Goal: Task Accomplishment & Management: Complete application form

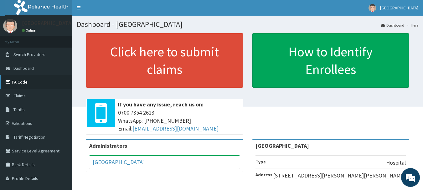
click at [26, 82] on link "PA Code" at bounding box center [36, 82] width 72 height 14
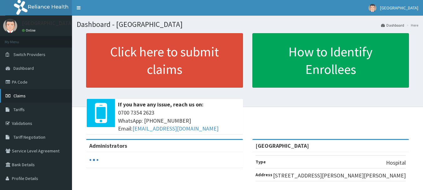
click at [27, 95] on link "Claims" at bounding box center [36, 96] width 72 height 14
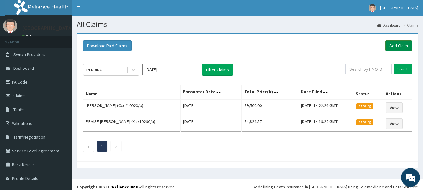
click at [396, 47] on link "Add Claim" at bounding box center [398, 45] width 27 height 11
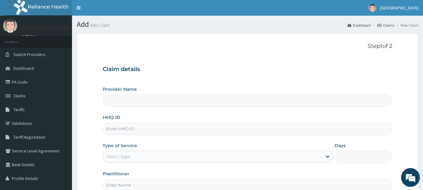
click at [229, 130] on input "HMO ID" at bounding box center [248, 129] width 290 height 12
paste input "dtn/10006/a"
type input "dtn/10006/a"
type input "[GEOGRAPHIC_DATA]"
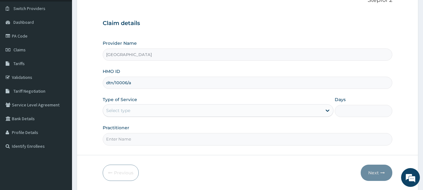
scroll to position [50, 0]
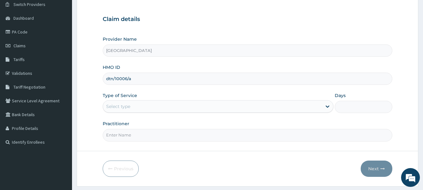
type input "dtn/10006/a"
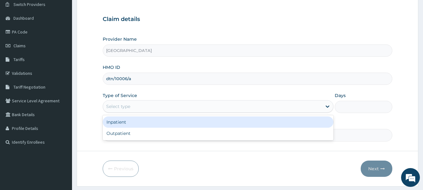
click at [212, 106] on div "Select type" at bounding box center [212, 106] width 219 height 10
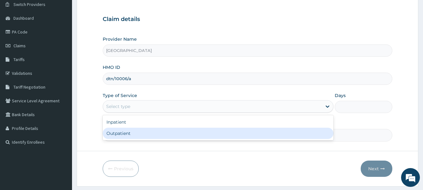
click at [193, 139] on div "Outpatient" at bounding box center [218, 133] width 231 height 11
type input "1"
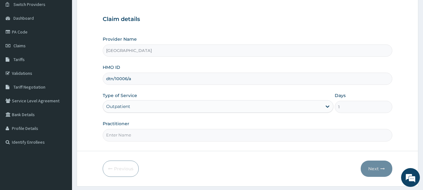
click at [193, 139] on input "Practitioner" at bounding box center [248, 135] width 290 height 12
type input "DR YUSUF"
click at [369, 167] on button "Next" at bounding box center [377, 169] width 32 height 16
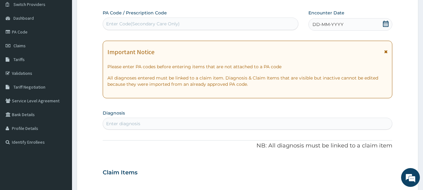
click at [256, 25] on div "Enter Code(Secondary Care Only)" at bounding box center [200, 24] width 195 height 10
paste input "PA/C61FF7"
type input "PA/C61FF7"
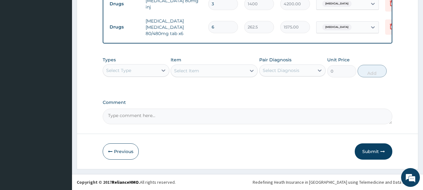
scroll to position [258, 0]
click at [369, 153] on button "Submit" at bounding box center [374, 151] width 38 height 16
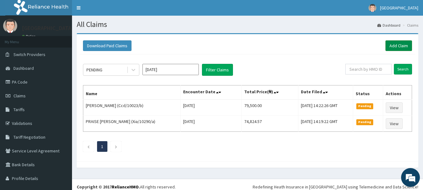
click at [385, 47] on link "Add Claim" at bounding box center [398, 45] width 27 height 11
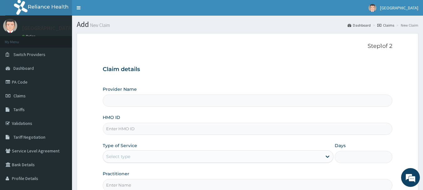
type input "[GEOGRAPHIC_DATA]"
click at [266, 129] on input "HMO ID" at bounding box center [248, 129] width 290 height 12
paste input "Dtn/10006/a"
type input "Dtn/10006/a"
click at [253, 158] on div "Select type" at bounding box center [212, 157] width 219 height 10
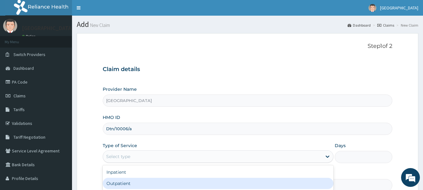
click at [211, 181] on div "Outpatient" at bounding box center [218, 183] width 231 height 11
type input "1"
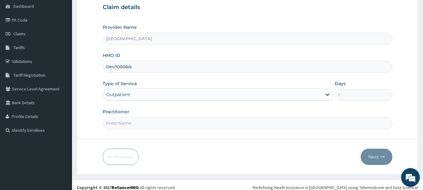
scroll to position [63, 0]
click at [249, 121] on input "Practitioner" at bounding box center [248, 122] width 290 height 12
type input "DR YUSUF"
click at [377, 155] on button "Next" at bounding box center [377, 156] width 32 height 16
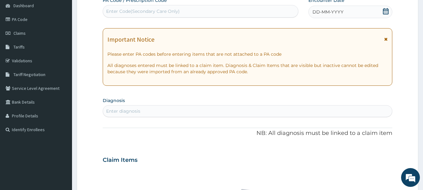
click at [252, 12] on div "Enter Code(Secondary Care Only)" at bounding box center [200, 11] width 195 height 10
paste input "PA/B9084A"
type input "PA/B9084A"
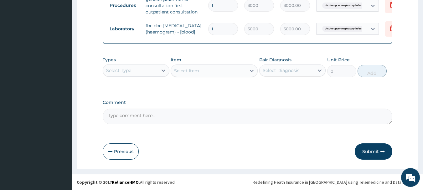
scroll to position [284, 0]
click at [136, 75] on div "Select Type" at bounding box center [130, 70] width 55 height 10
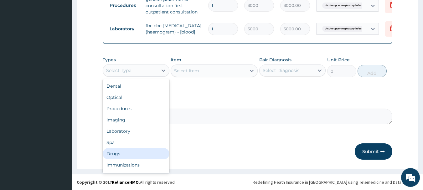
click at [126, 157] on div "Drugs" at bounding box center [136, 153] width 67 height 11
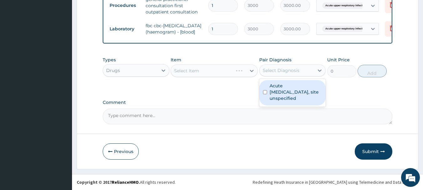
click at [266, 74] on div "Select Diagnosis" at bounding box center [281, 70] width 37 height 6
click at [264, 94] on input "checkbox" at bounding box center [265, 92] width 4 height 4
checkbox input "true"
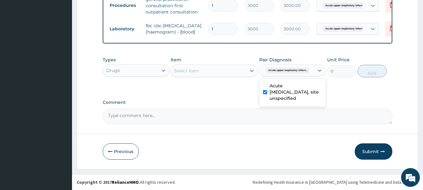
click at [234, 76] on div "Select Item" at bounding box center [208, 71] width 75 height 10
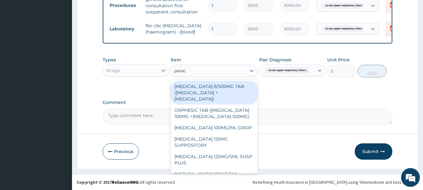
type input "parace"
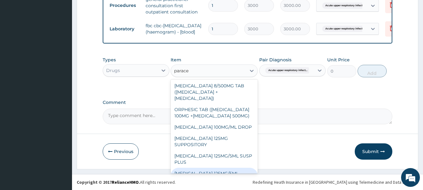
scroll to position [0, 0]
click at [231, 75] on div "parace" at bounding box center [208, 71] width 75 height 10
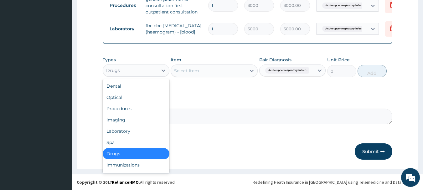
click at [147, 71] on div "Drugs" at bounding box center [130, 70] width 55 height 10
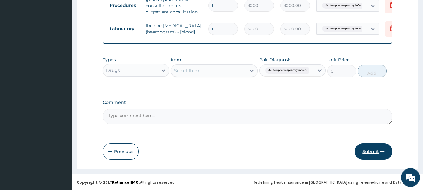
click at [365, 153] on button "Submit" at bounding box center [374, 151] width 38 height 16
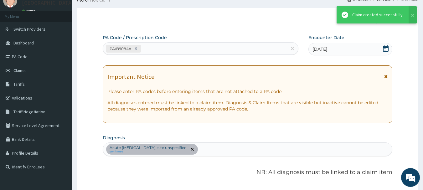
scroll to position [284, 0]
